Goal: Task Accomplishment & Management: Use online tool/utility

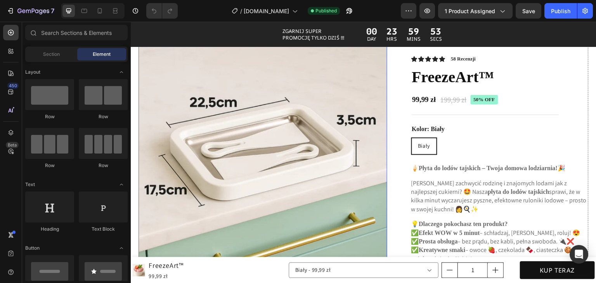
scroll to position [660, 0]
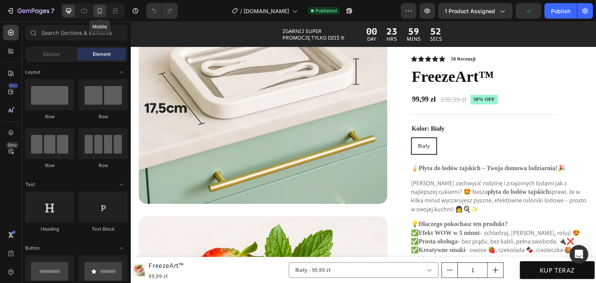
click at [96, 10] on icon at bounding box center [100, 11] width 8 height 8
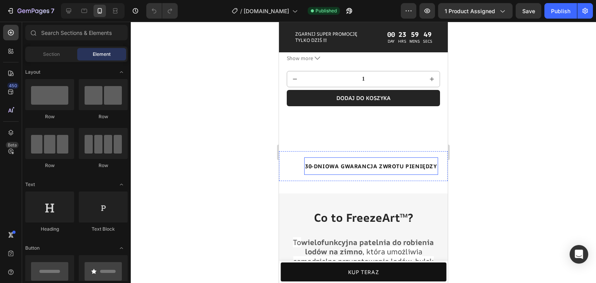
scroll to position [241, 0]
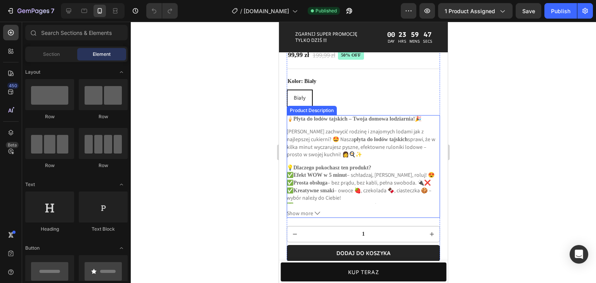
click at [303, 210] on span "Show more" at bounding box center [300, 213] width 26 height 7
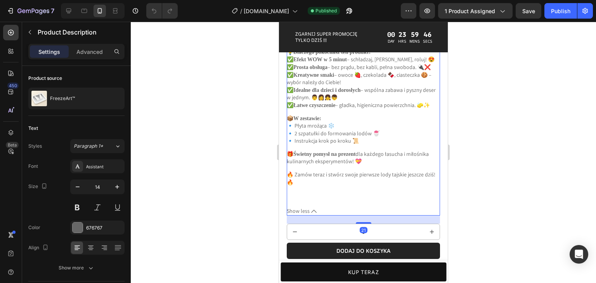
scroll to position [358, 0]
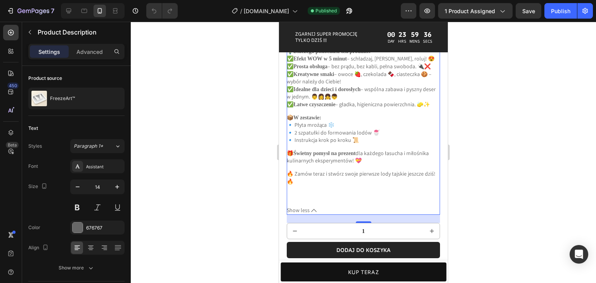
click at [312, 208] on icon at bounding box center [313, 210] width 5 height 5
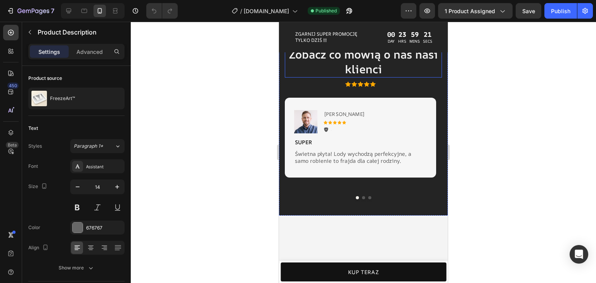
scroll to position [1025, 0]
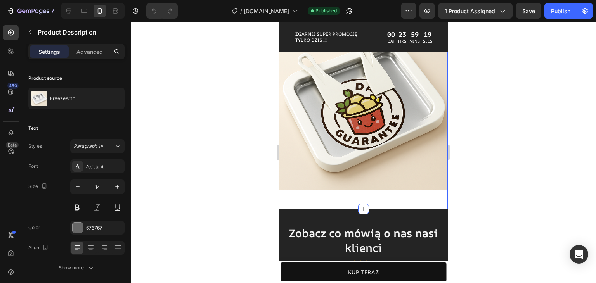
click at [357, 187] on div "Image Row" at bounding box center [363, 109] width 169 height 175
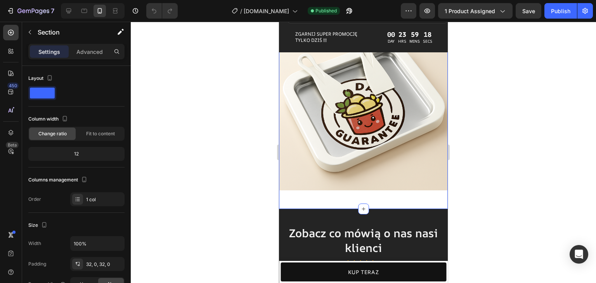
click at [358, 193] on div "Image Row Section 7 You can create reusable sections Create Theme Section AI Co…" at bounding box center [363, 109] width 169 height 200
click at [364, 204] on div at bounding box center [363, 209] width 11 height 11
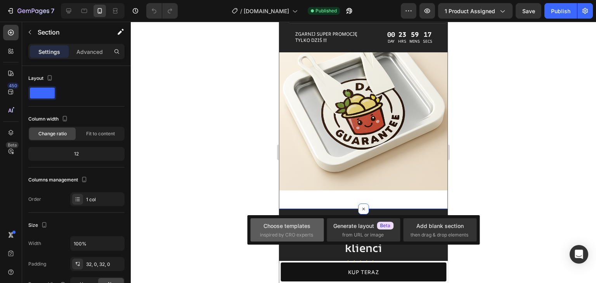
click at [298, 224] on div "Choose templates" at bounding box center [287, 226] width 47 height 8
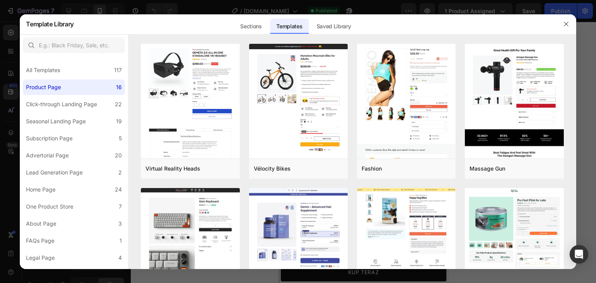
click at [565, 27] on button "button" at bounding box center [566, 24] width 12 height 12
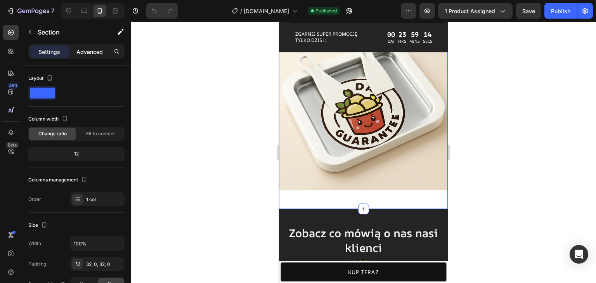
click at [95, 50] on p "Advanced" at bounding box center [89, 52] width 26 height 8
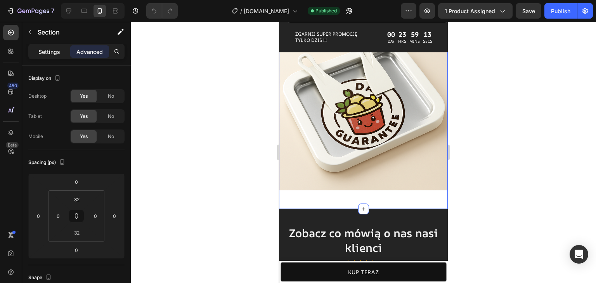
click at [59, 50] on p "Settings" at bounding box center [49, 52] width 22 height 8
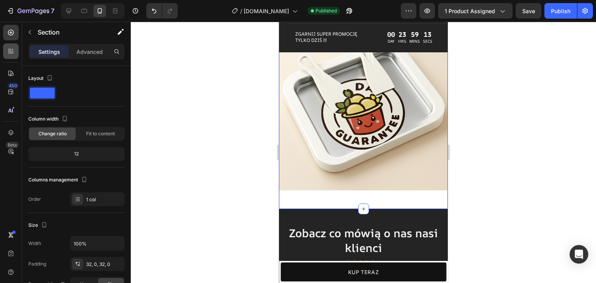
click at [11, 50] on icon at bounding box center [12, 50] width 2 height 2
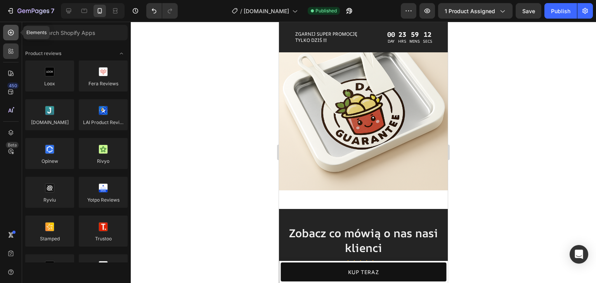
click at [11, 36] on div at bounding box center [11, 33] width 16 height 16
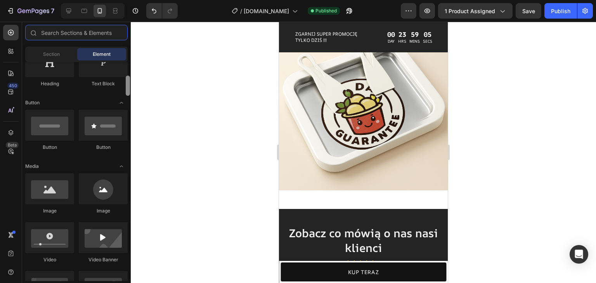
scroll to position [149, 0]
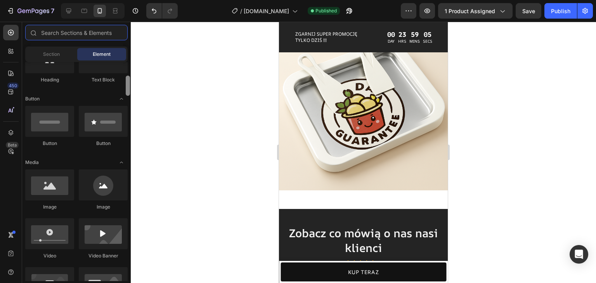
drag, startPoint x: 127, startPoint y: 78, endPoint x: 126, endPoint y: 92, distance: 14.1
click at [126, 92] on div at bounding box center [128, 86] width 4 height 20
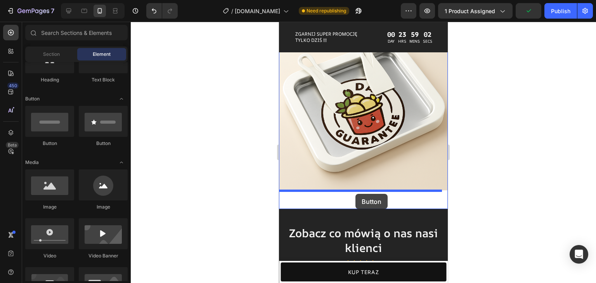
drag, startPoint x: 385, startPoint y: 139, endPoint x: 356, endPoint y: 194, distance: 62.3
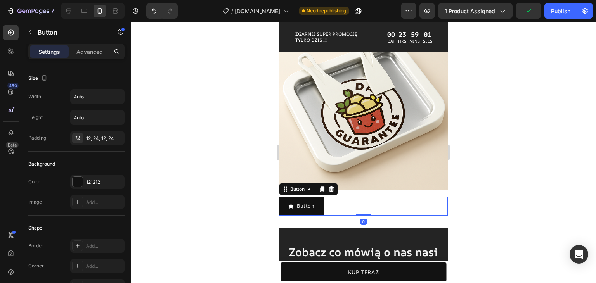
click at [368, 197] on div "Button Button 0" at bounding box center [363, 206] width 169 height 19
click at [360, 202] on div "Button Button 0" at bounding box center [363, 206] width 169 height 19
click at [299, 186] on div "Button" at bounding box center [297, 189] width 17 height 7
click at [297, 186] on div "Button" at bounding box center [297, 189] width 17 height 7
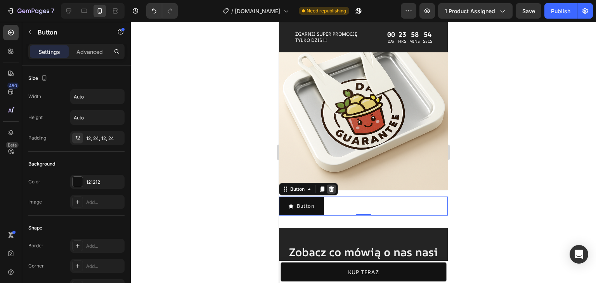
click at [329, 186] on icon at bounding box center [331, 189] width 6 height 6
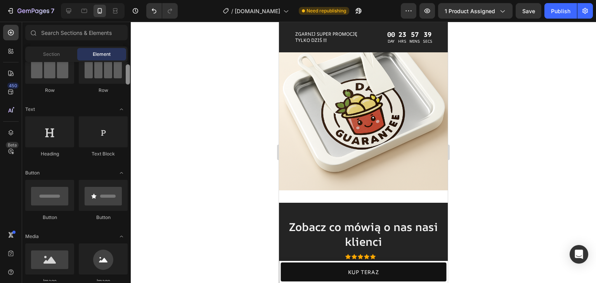
scroll to position [71, 0]
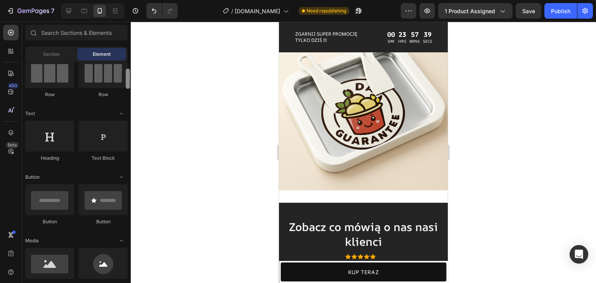
drag, startPoint x: 127, startPoint y: 204, endPoint x: 154, endPoint y: 77, distance: 129.8
click at [154, 0] on div "7 / [DOMAIN_NAME] Need republishing Preview 1 product assigned Save Publish 450…" at bounding box center [298, 0] width 596 height 0
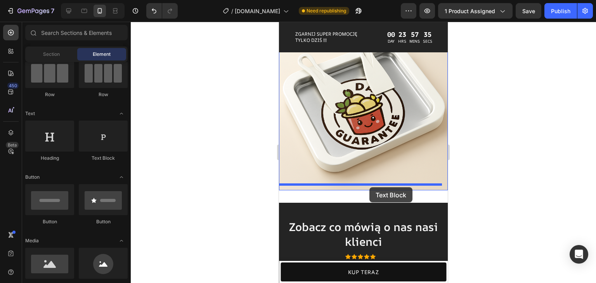
drag, startPoint x: 363, startPoint y: 160, endPoint x: 370, endPoint y: 188, distance: 28.6
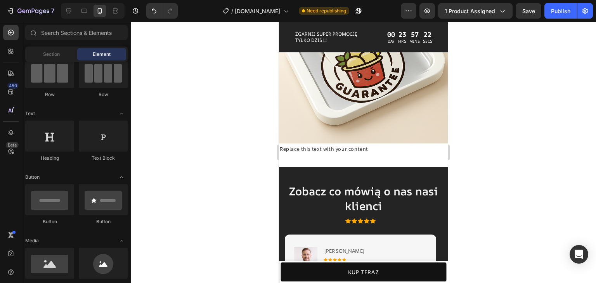
scroll to position [1083, 0]
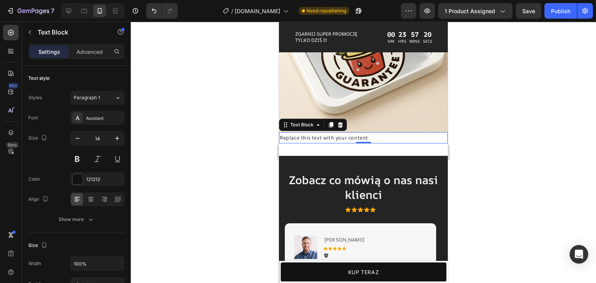
click at [346, 132] on div "Replace this text with your content" at bounding box center [363, 137] width 169 height 11
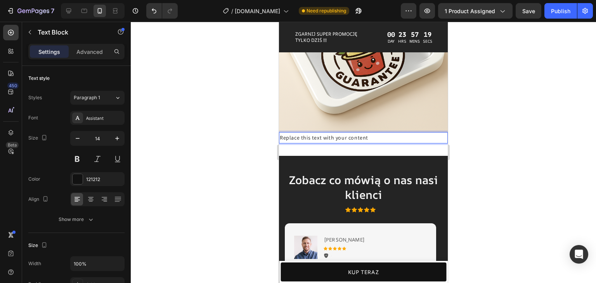
click at [346, 132] on div "Replace this text with your content" at bounding box center [363, 137] width 169 height 11
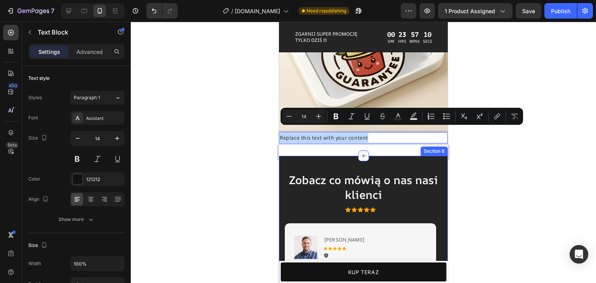
click at [361, 153] on icon at bounding box center [364, 156] width 6 height 6
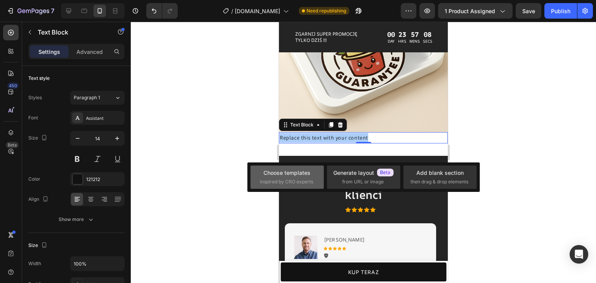
click at [283, 184] on span "inspired by CRO experts" at bounding box center [286, 182] width 53 height 7
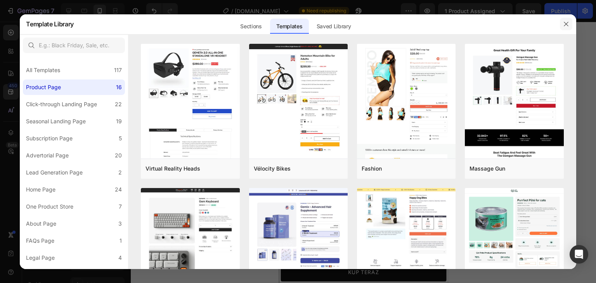
click at [569, 19] on button "button" at bounding box center [566, 24] width 12 height 12
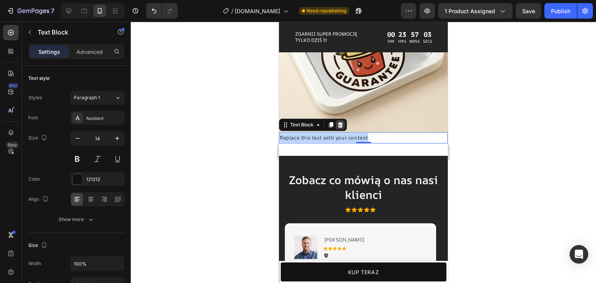
click at [340, 120] on div at bounding box center [340, 124] width 9 height 9
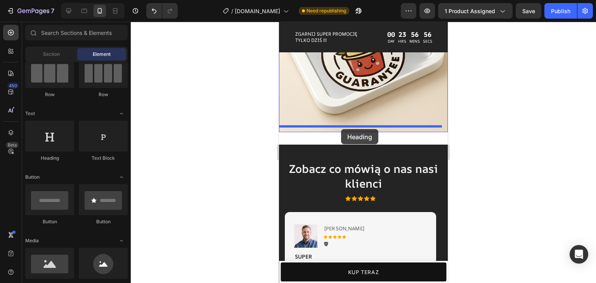
drag, startPoint x: 323, startPoint y: 173, endPoint x: 341, endPoint y: 129, distance: 47.3
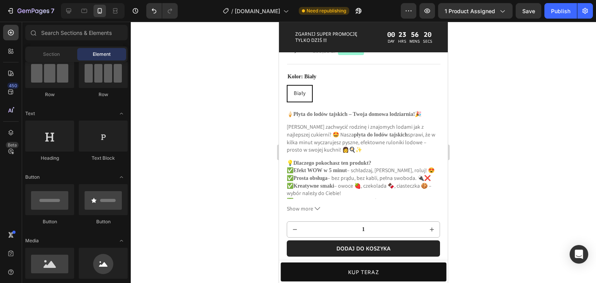
scroll to position [249, 0]
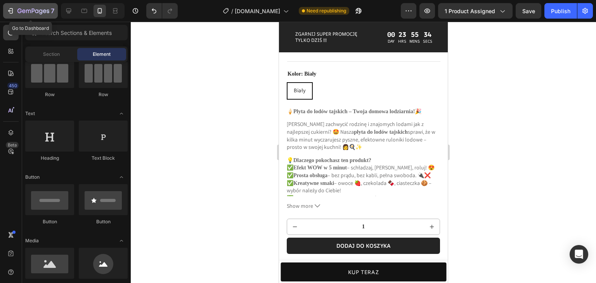
click at [22, 8] on icon "button" at bounding box center [33, 11] width 32 height 7
